Goal: Information Seeking & Learning: Learn about a topic

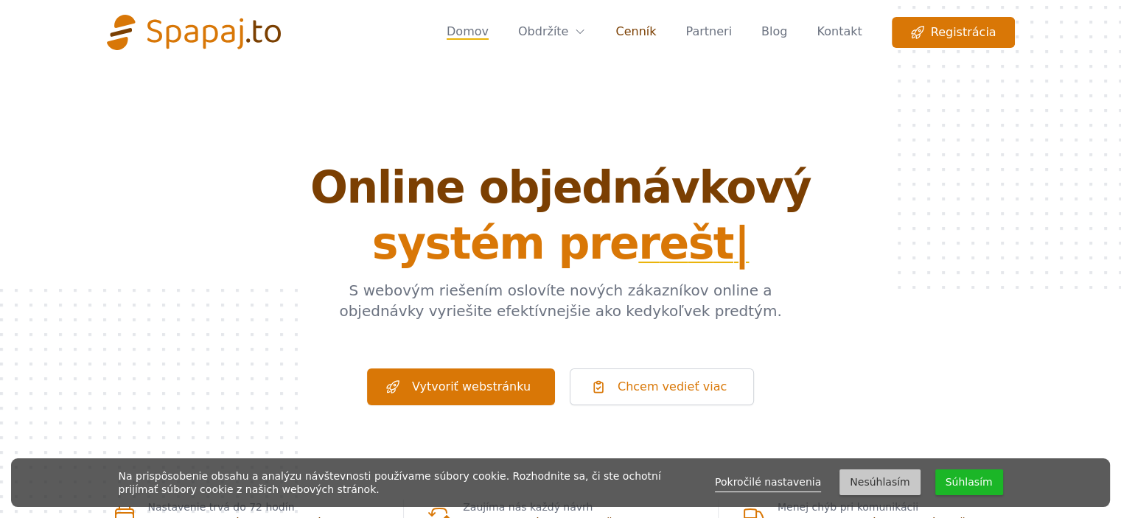
click at [656, 29] on link "Cenník" at bounding box center [636, 32] width 41 height 31
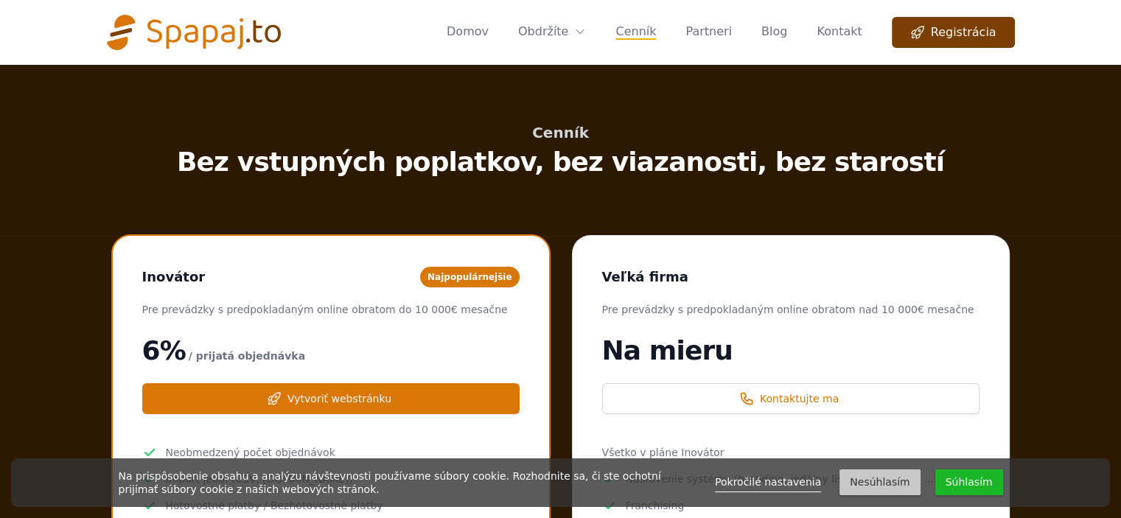
click at [923, 31] on icon "Global" at bounding box center [917, 33] width 12 height 12
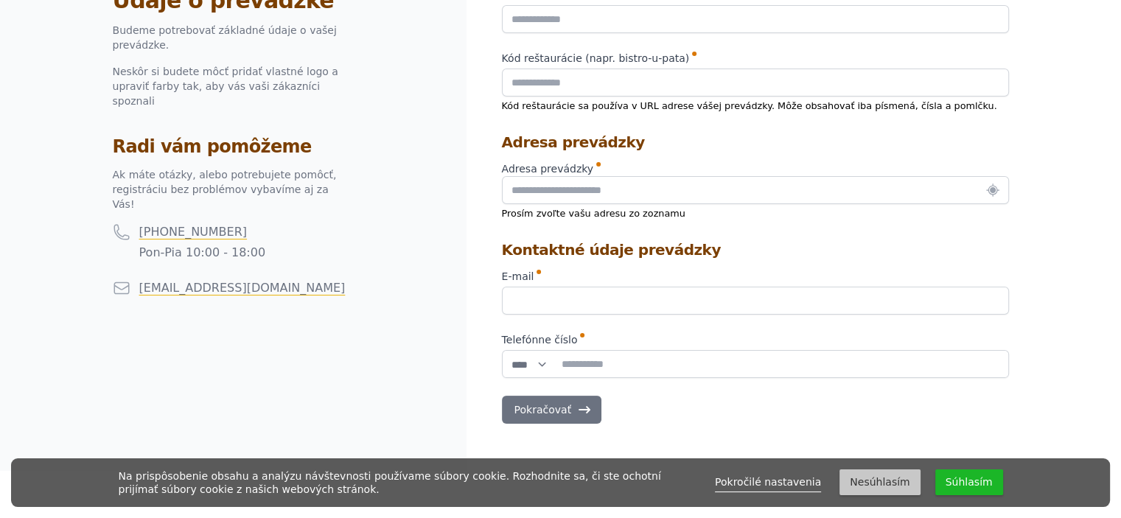
scroll to position [221, 0]
